Goal: Transaction & Acquisition: Purchase product/service

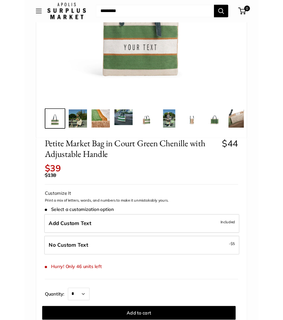
scroll to position [162, 0]
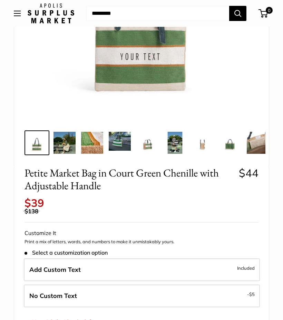
click at [62, 142] on img at bounding box center [64, 143] width 22 height 22
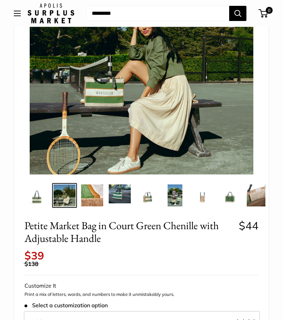
scroll to position [107, 0]
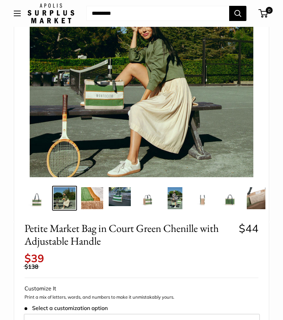
click at [95, 204] on img at bounding box center [92, 198] width 22 height 22
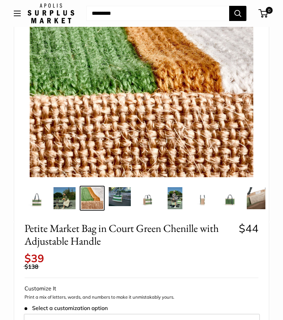
click at [118, 198] on img at bounding box center [120, 196] width 22 height 19
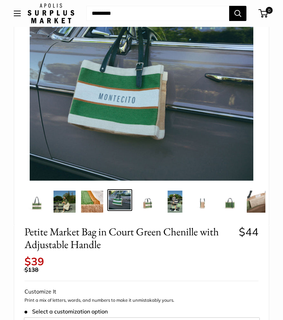
scroll to position [73, 0]
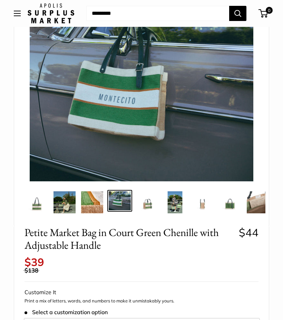
click at [152, 203] on img at bounding box center [147, 203] width 22 height 22
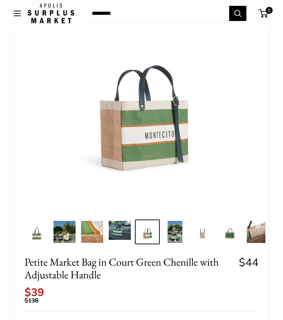
click at [180, 237] on img at bounding box center [175, 232] width 22 height 22
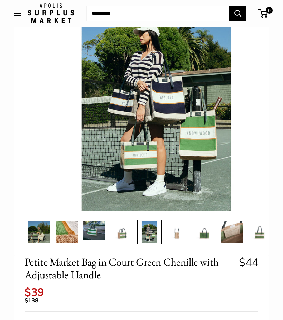
scroll to position [0, 28]
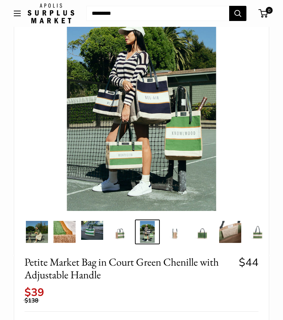
click at [192, 238] on img at bounding box center [202, 232] width 22 height 22
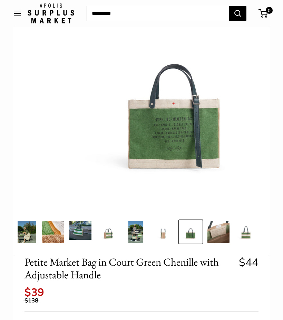
scroll to position [0, 39]
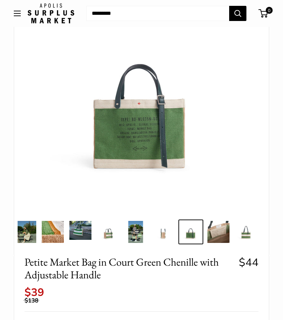
click at [216, 240] on img at bounding box center [218, 232] width 22 height 22
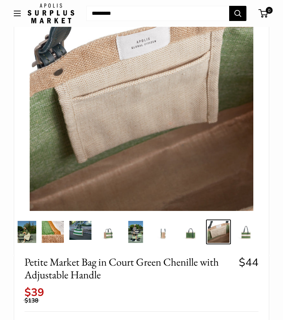
click at [243, 237] on img at bounding box center [246, 232] width 22 height 22
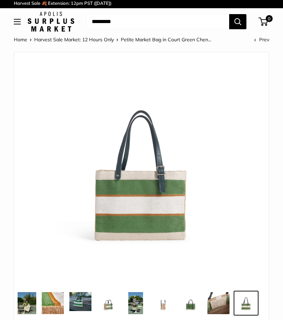
scroll to position [0, 0]
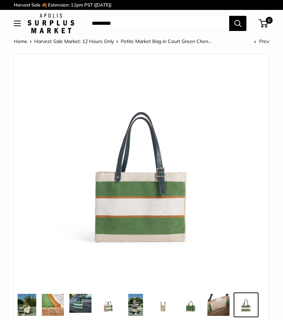
click at [25, 307] on img at bounding box center [25, 305] width 22 height 22
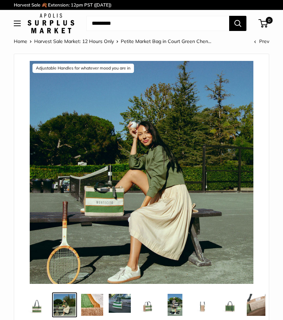
click at [96, 307] on img at bounding box center [92, 305] width 22 height 22
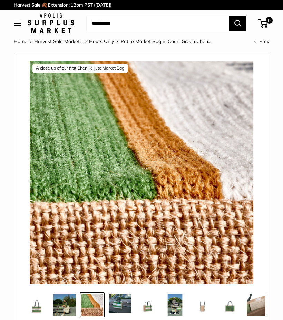
click at [109, 305] on img at bounding box center [120, 303] width 22 height 19
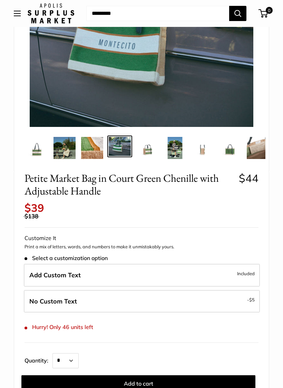
scroll to position [132, 0]
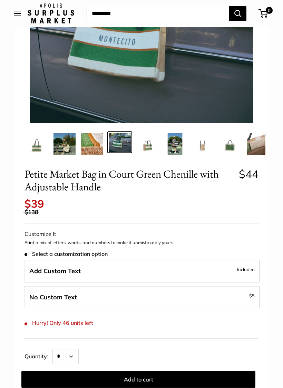
click at [122, 266] on label "Add Custom Text Included" at bounding box center [142, 270] width 236 height 23
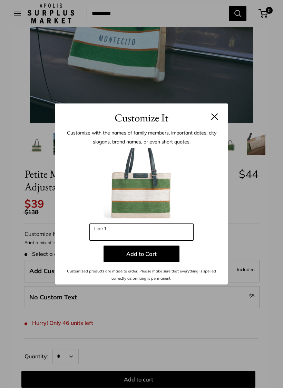
click at [151, 230] on input "Line 1" at bounding box center [141, 232] width 103 height 17
type input "*"
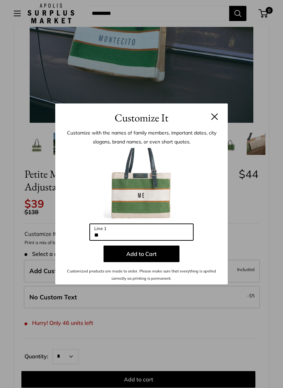
type input "*"
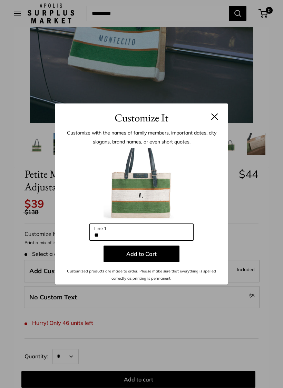
type input "*"
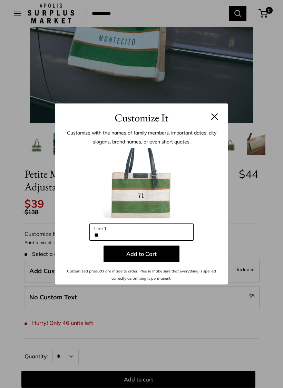
type input "*"
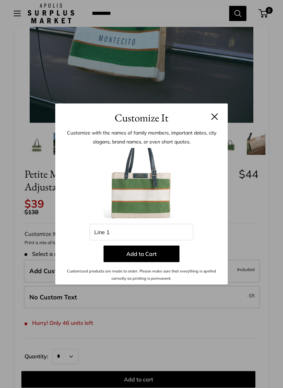
click at [214, 116] on button at bounding box center [214, 116] width 7 height 7
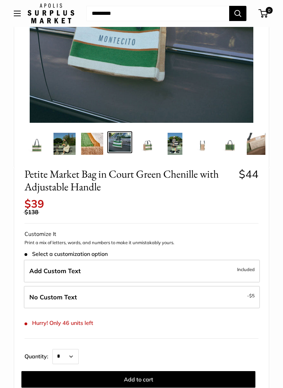
click at [172, 292] on label "No Custom Text - $5" at bounding box center [142, 297] width 236 height 23
click at [146, 291] on label "No Custom Text - $5" at bounding box center [142, 297] width 236 height 23
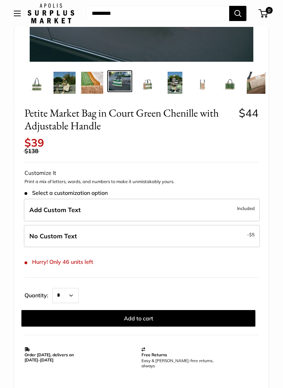
scroll to position [193, 0]
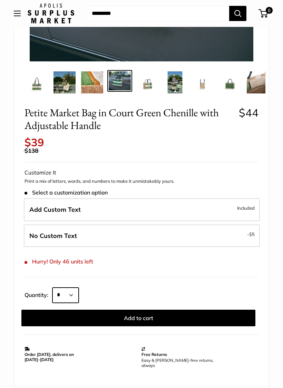
click at [73, 289] on select "* * * * * * * * * *** *** *** *** *** *** *** *** *** *** *** *** *** *** *** *…" at bounding box center [65, 294] width 26 height 15
select select "*"
click at [151, 313] on button "Add to cart" at bounding box center [138, 317] width 234 height 17
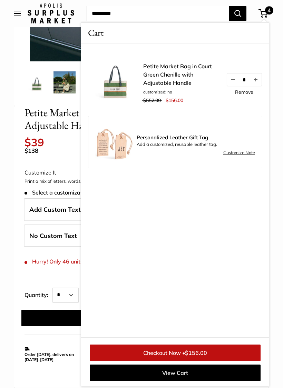
click at [8, 195] on div "Home Harvest Sale Market: 12 Hours Only [GEOGRAPHIC_DATA] in [GEOGRAPHIC_DATA].…" at bounding box center [141, 270] width 283 height 853
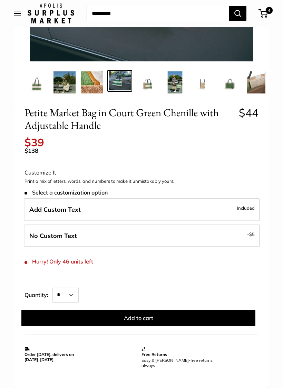
scroll to position [195, 0]
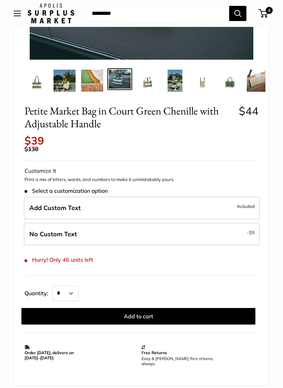
click at [177, 226] on label "No Custom Text - $5" at bounding box center [142, 234] width 236 height 23
click at [147, 312] on button "Add to cart" at bounding box center [138, 316] width 234 height 17
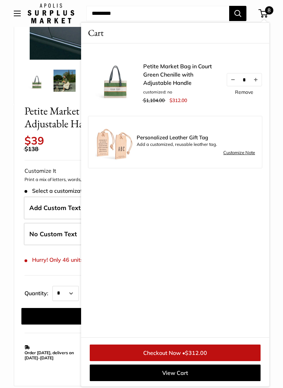
click at [233, 80] on button "Decrease quantity by 1" at bounding box center [233, 79] width 12 height 12
click at [233, 79] on button "Decrease quantity by 1" at bounding box center [233, 79] width 12 height 12
click at [231, 81] on button "Decrease quantity by 1" at bounding box center [233, 79] width 12 height 12
click at [230, 81] on button "Decrease quantity by 1" at bounding box center [233, 79] width 12 height 12
click at [229, 83] on button "Decrease quantity by 1" at bounding box center [233, 79] width 12 height 12
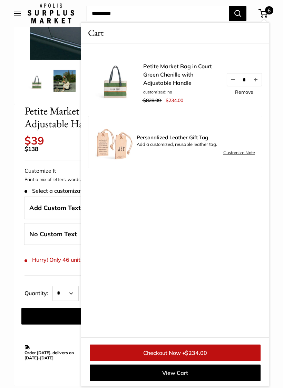
click at [233, 81] on button "Decrease quantity by 1" at bounding box center [233, 79] width 12 height 12
click at [233, 80] on button "Decrease quantity by 1" at bounding box center [233, 79] width 12 height 12
click at [12, 204] on div "Home Harvest Sale Market: 12 Hours Only [GEOGRAPHIC_DATA] in [GEOGRAPHIC_DATA].…" at bounding box center [141, 268] width 283 height 853
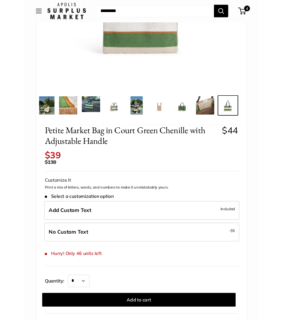
scroll to position [178, 0]
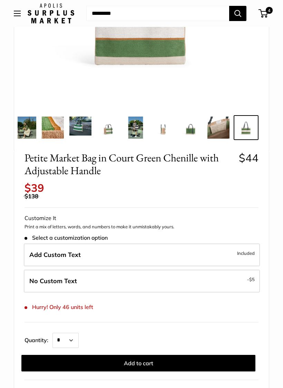
click at [263, 11] on span "4" at bounding box center [262, 13] width 9 height 8
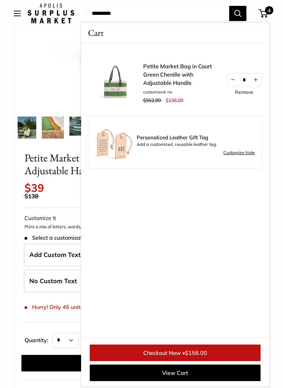
click at [211, 320] on link "Checkout Now • $156.00" at bounding box center [175, 352] width 171 height 17
